Goal: Find contact information: Find contact information

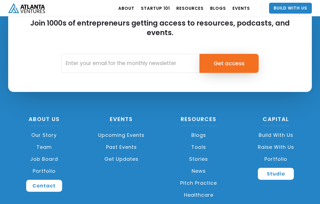
scroll to position [1310, 0]
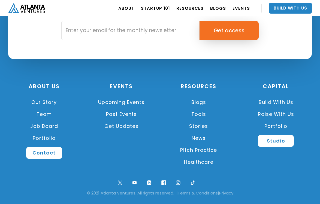
click at [50, 112] on link "Team" at bounding box center [44, 114] width 72 height 12
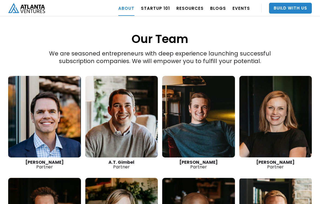
scroll to position [730, 0]
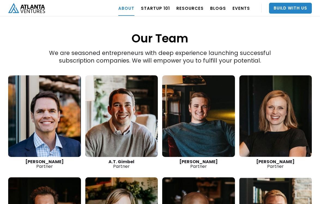
click at [181, 111] on link at bounding box center [198, 116] width 73 height 82
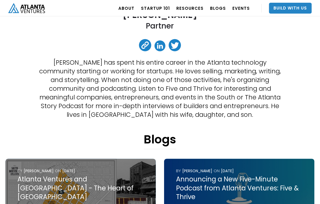
scroll to position [119, 0]
